Goal: Task Accomplishment & Management: Manage account settings

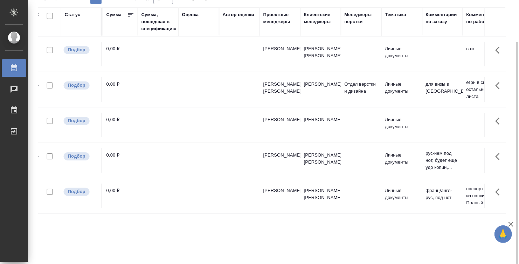
scroll to position [0, 543]
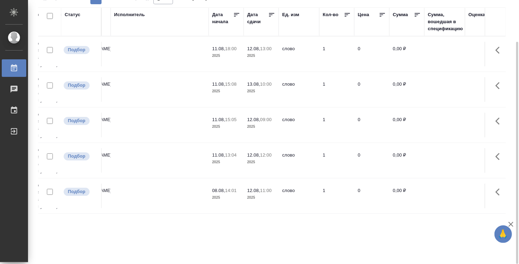
scroll to position [0, 81]
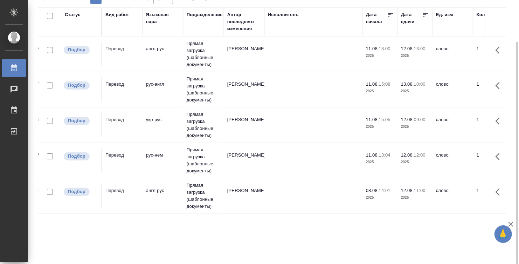
click at [299, 49] on td at bounding box center [314, 54] width 98 height 25
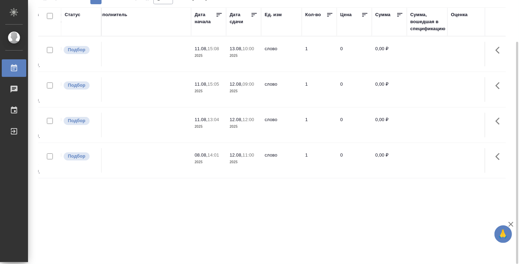
scroll to position [0, 0]
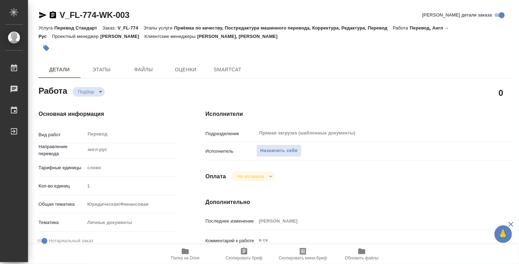
type textarea "x"
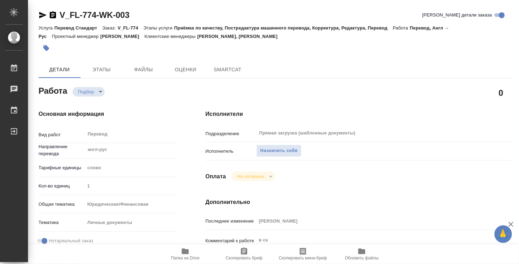
type textarea "x"
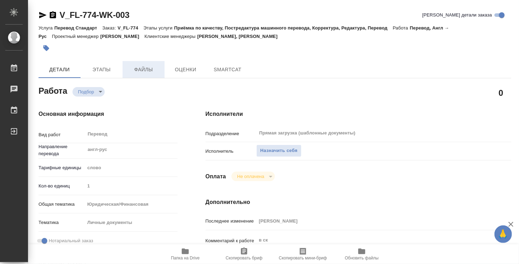
type textarea "x"
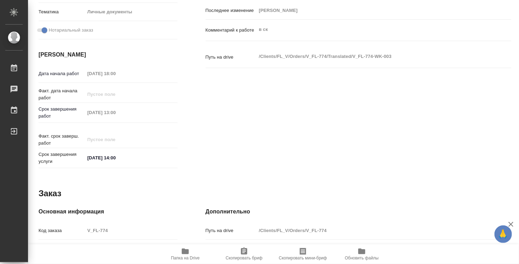
scroll to position [334, 0]
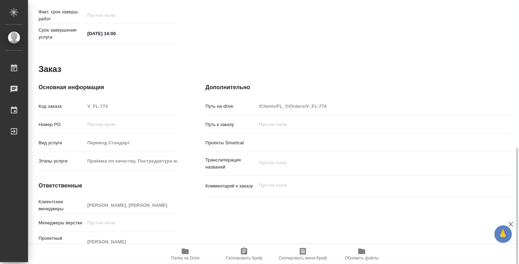
type textarea "x"
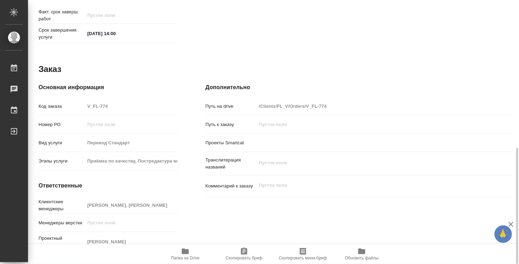
type textarea "x"
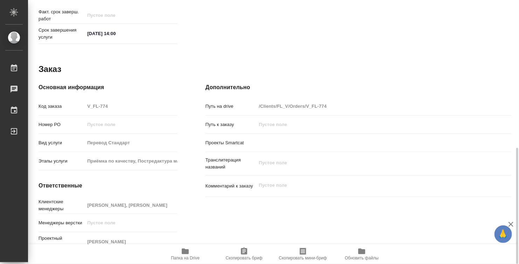
click at [185, 250] on icon "button" at bounding box center [185, 251] width 7 height 6
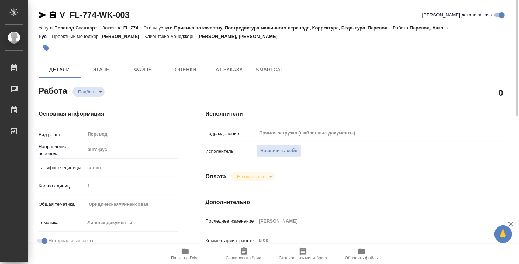
scroll to position [35, 0]
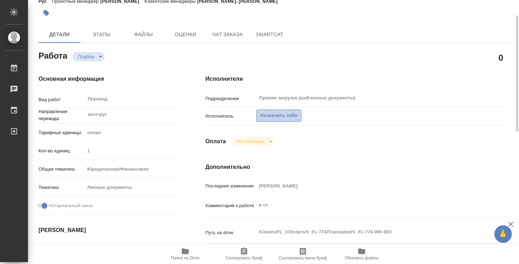
click at [278, 117] on span "Назначить себя" at bounding box center [278, 115] width 37 height 8
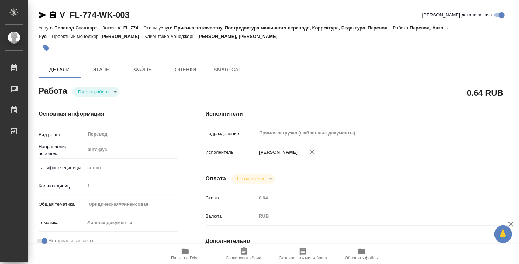
type textarea "x"
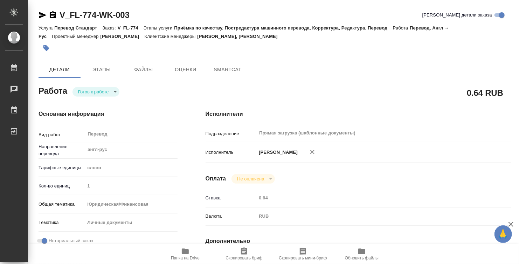
type textarea "x"
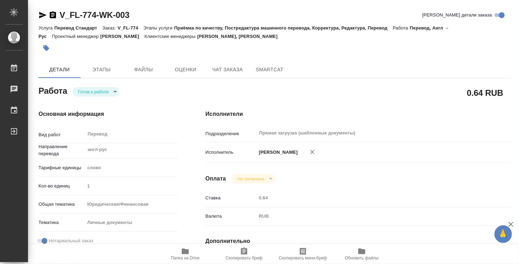
type textarea "x"
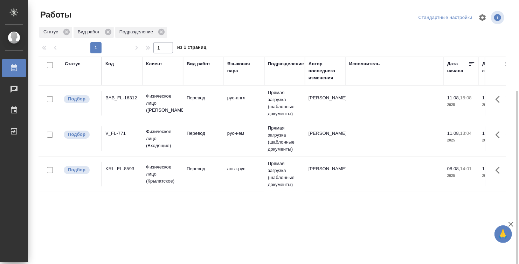
scroll to position [49, 0]
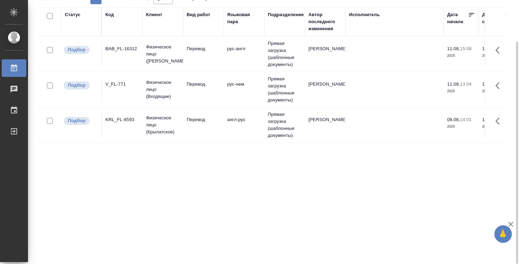
drag, startPoint x: 223, startPoint y: 260, endPoint x: 277, endPoint y: 251, distance: 55.4
click at [277, 251] on div "Работы Стандартные настройки Статус Вид работ Подразделение 1 1 из 1 страниц Ст…" at bounding box center [275, 107] width 481 height 313
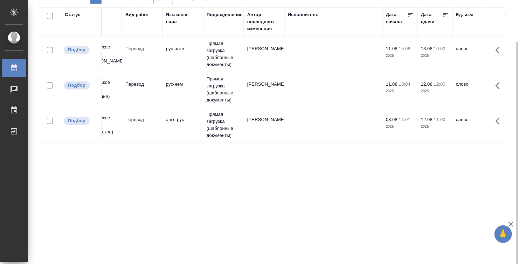
scroll to position [0, 0]
